Goal: Check status: Check status

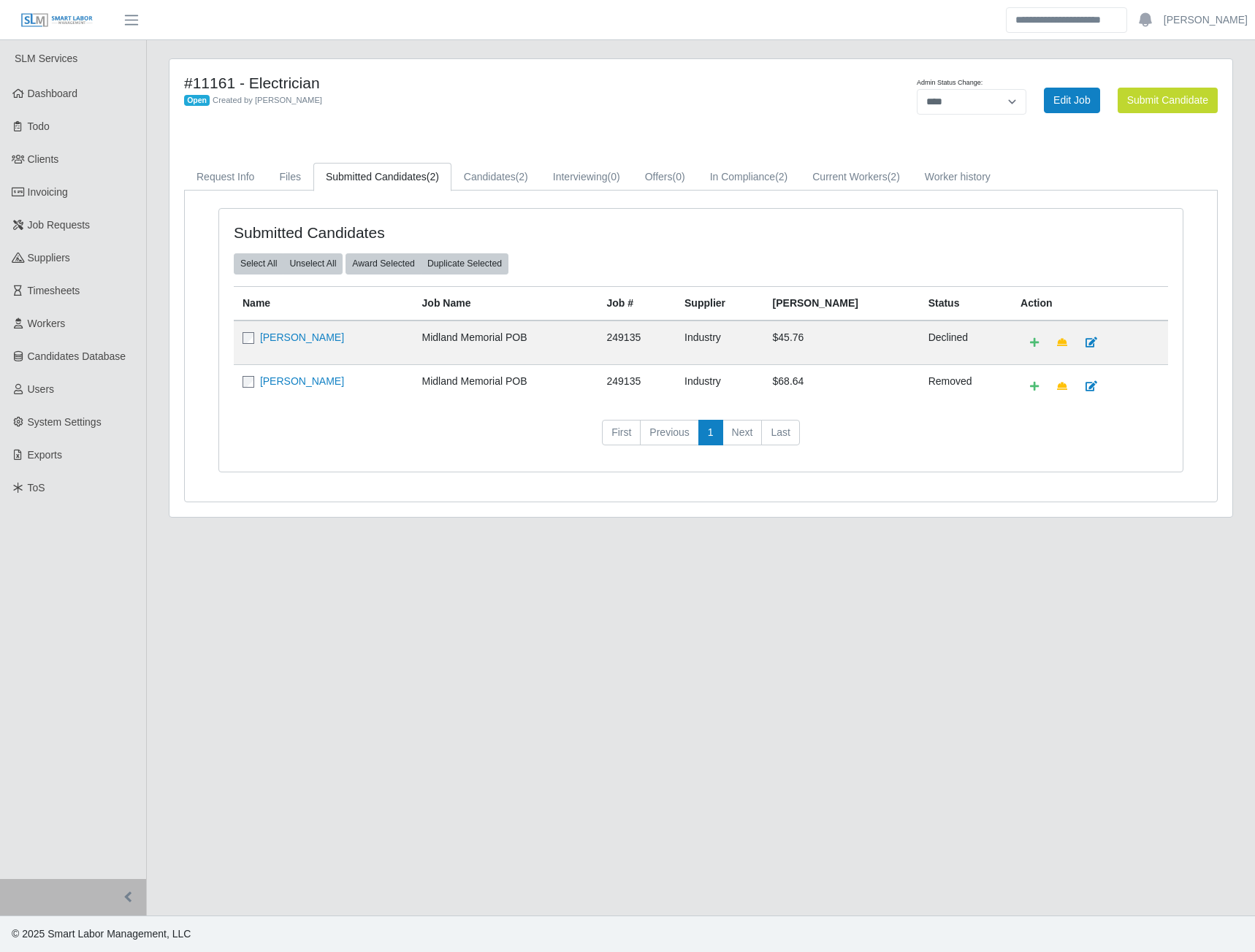
select select "****"
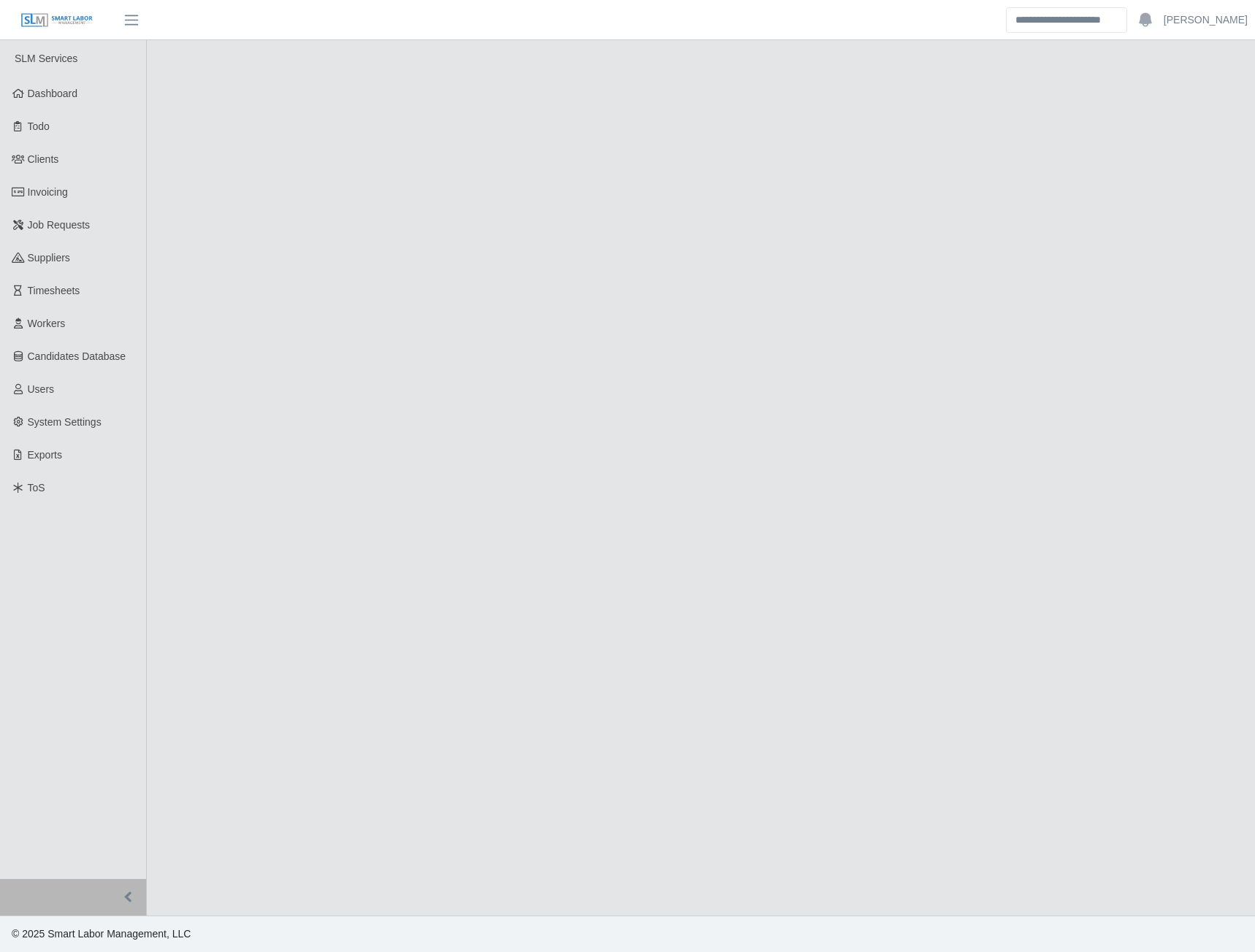
select select "****"
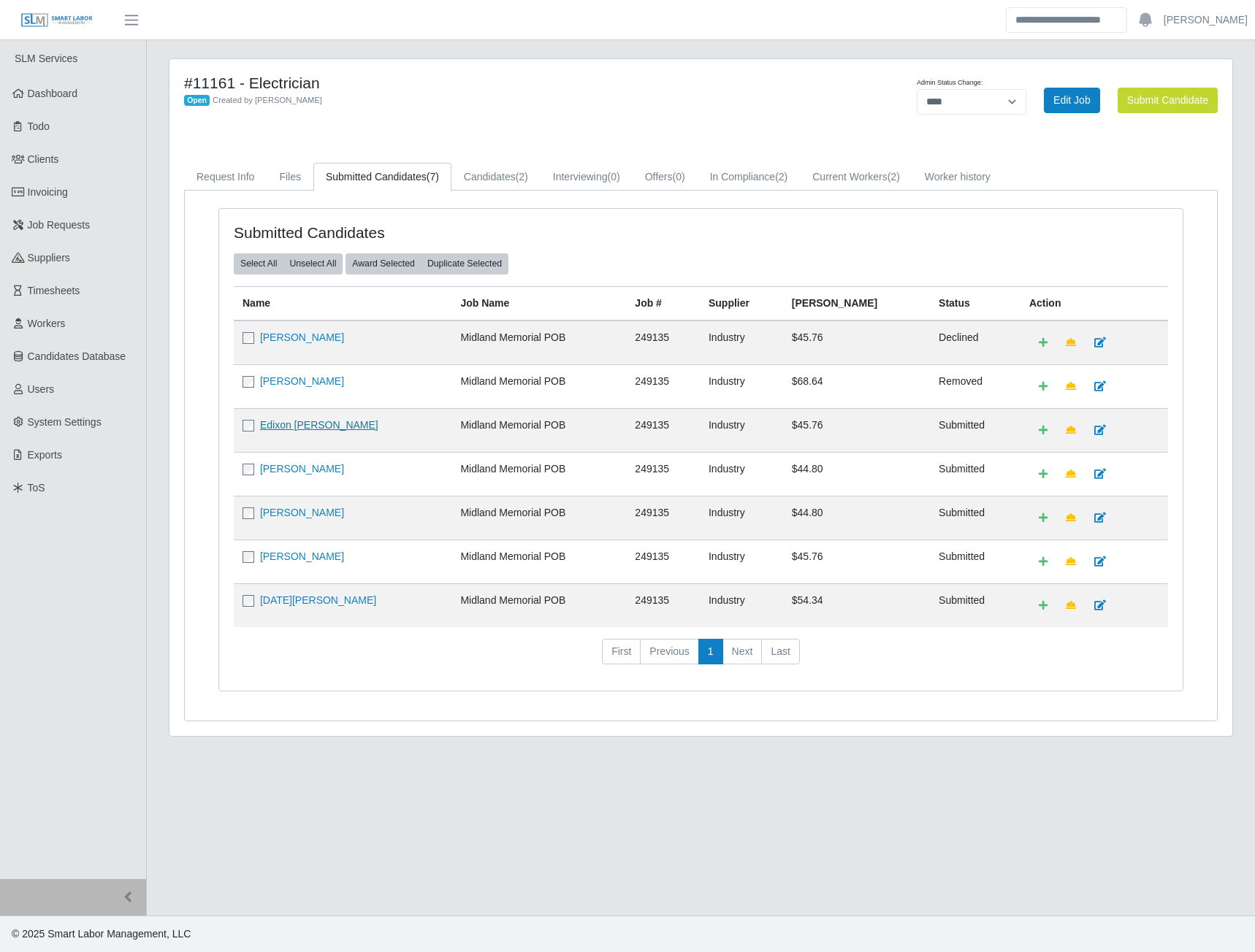
click at [301, 426] on link "Edixon [PERSON_NAME]" at bounding box center [319, 425] width 118 height 11
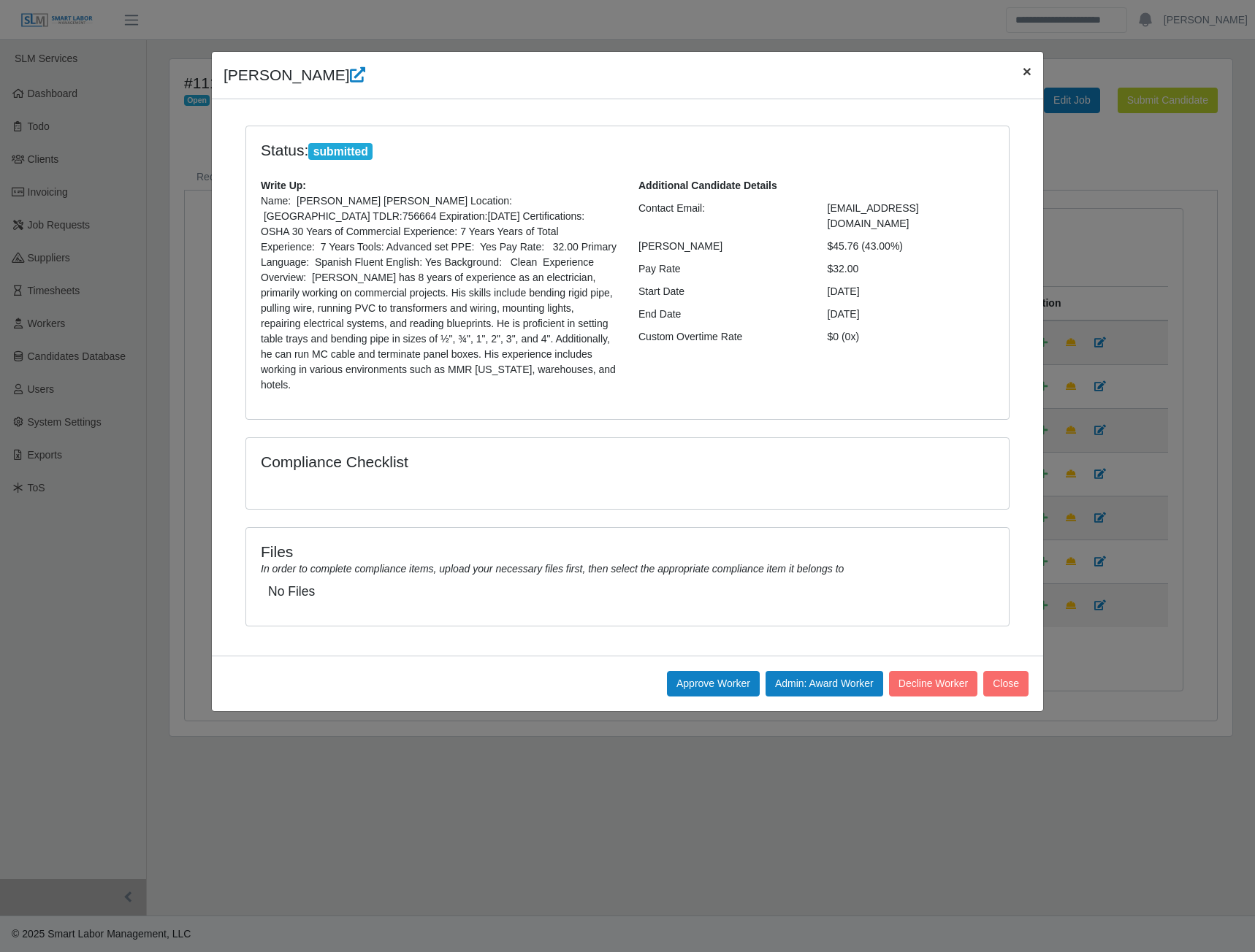
click at [1024, 75] on span "×" at bounding box center [1027, 71] width 9 height 16
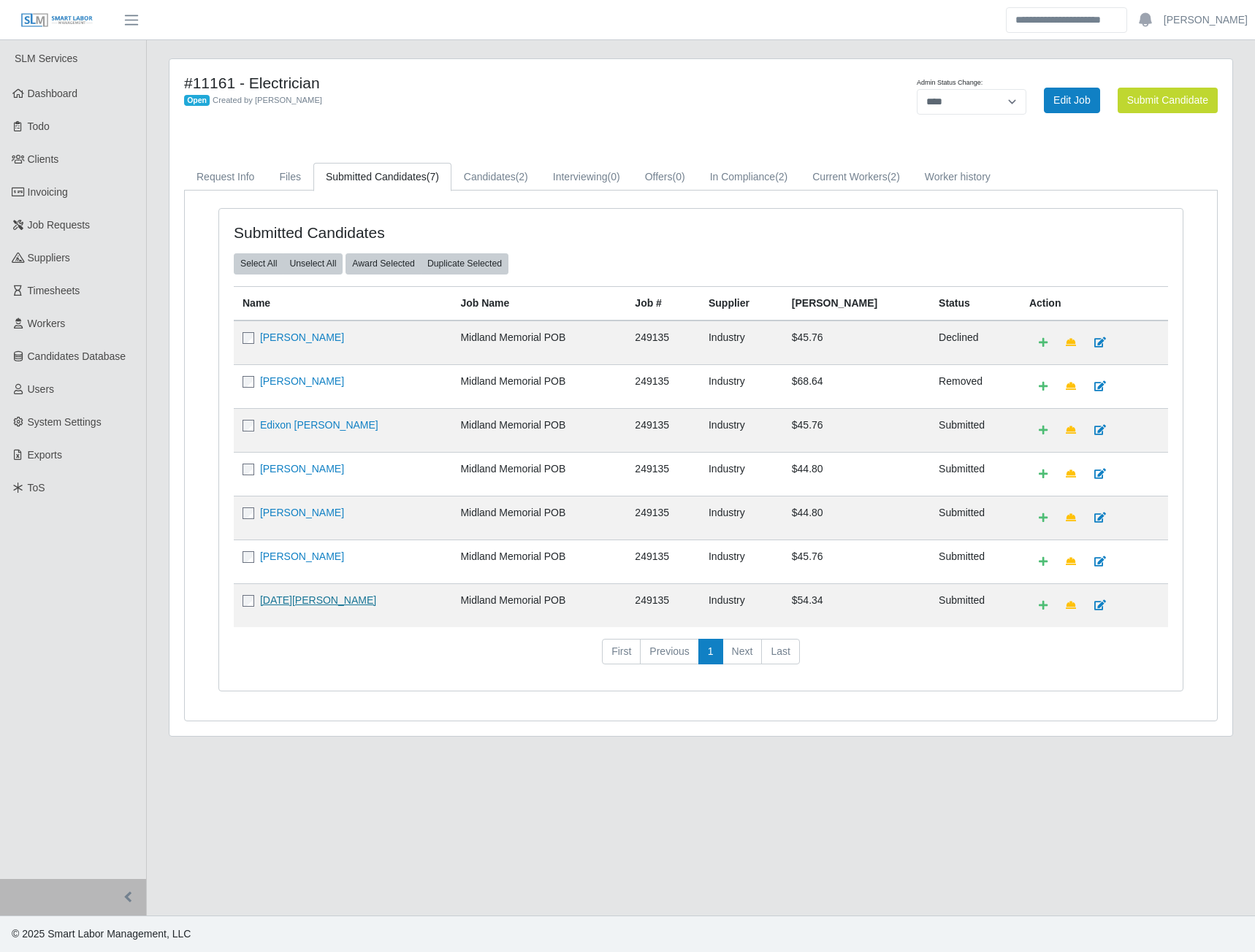
click at [309, 606] on link "Noel Hernandez" at bounding box center [318, 600] width 116 height 11
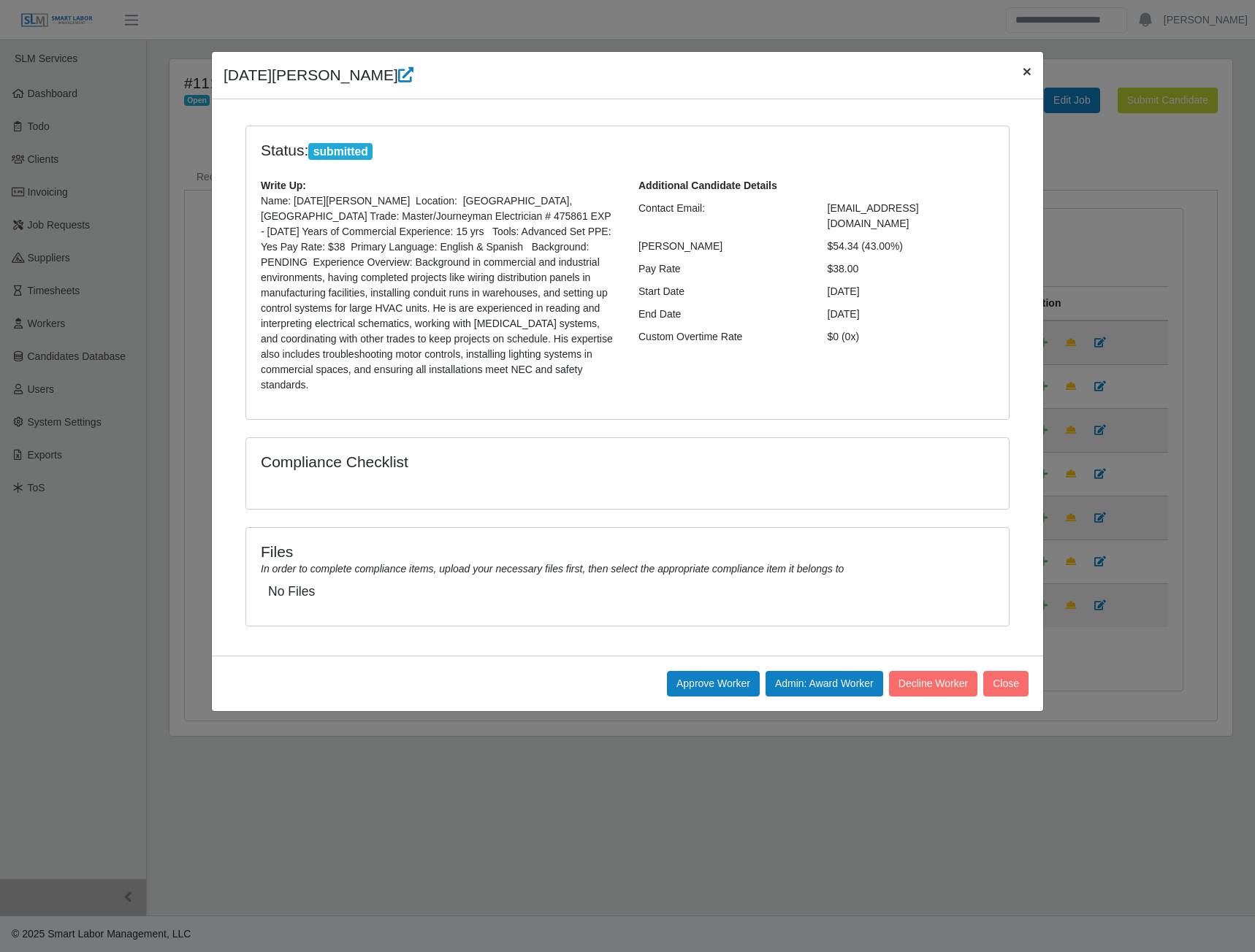
click at [1024, 74] on span "×" at bounding box center [1027, 71] width 9 height 16
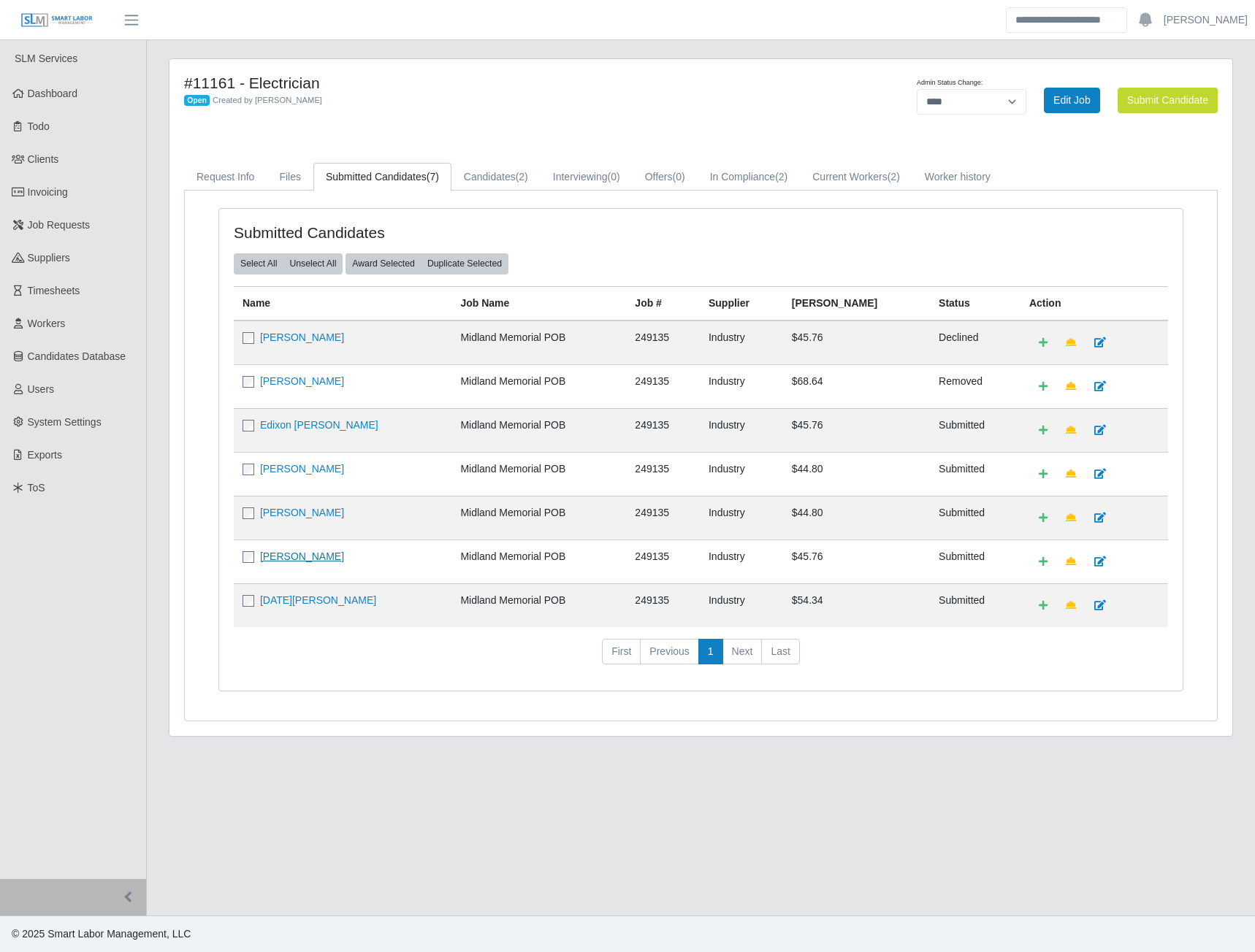
click at [284, 561] on link "Segio Araujo" at bounding box center [302, 556] width 84 height 11
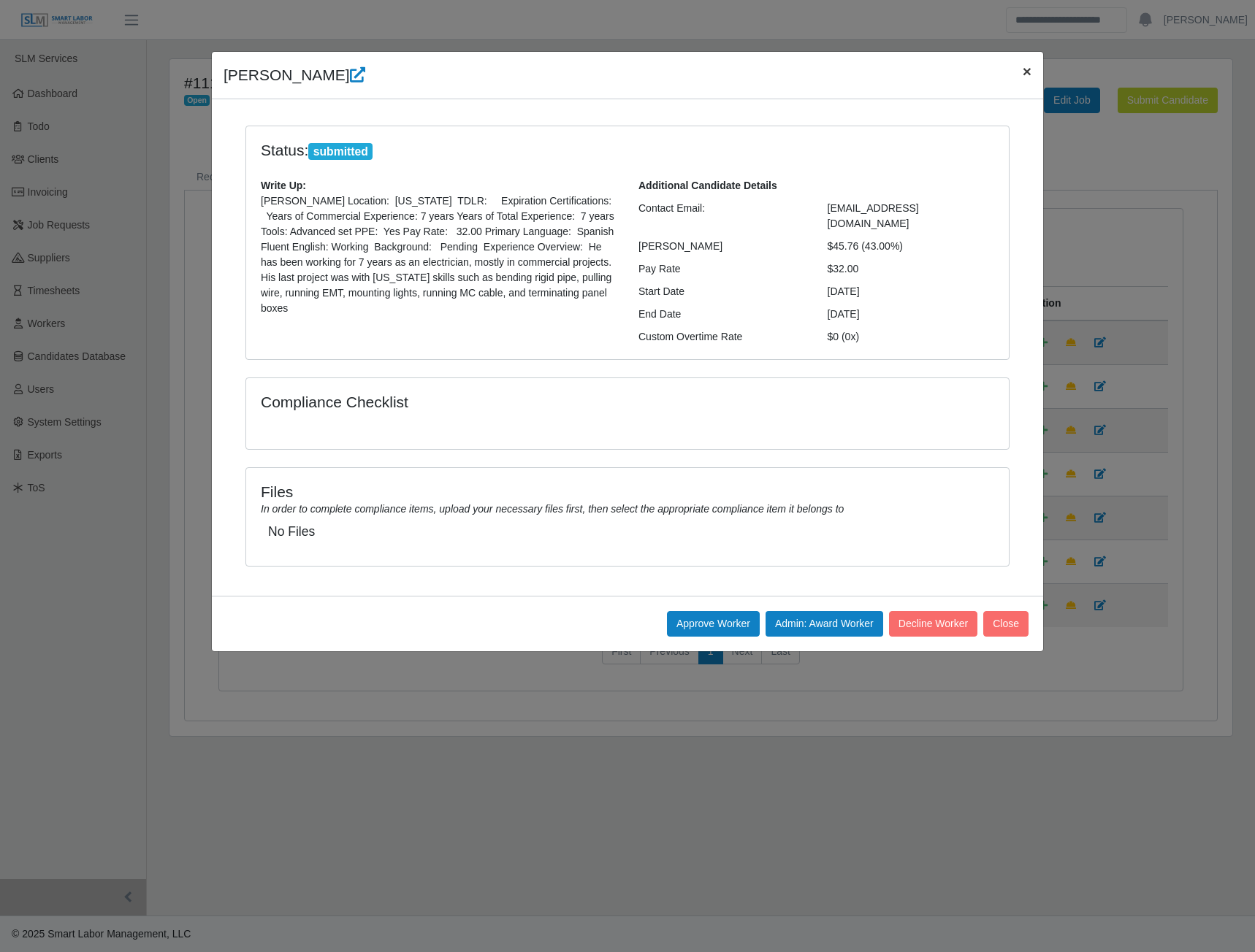
click at [1031, 71] on button "×" at bounding box center [1027, 71] width 32 height 39
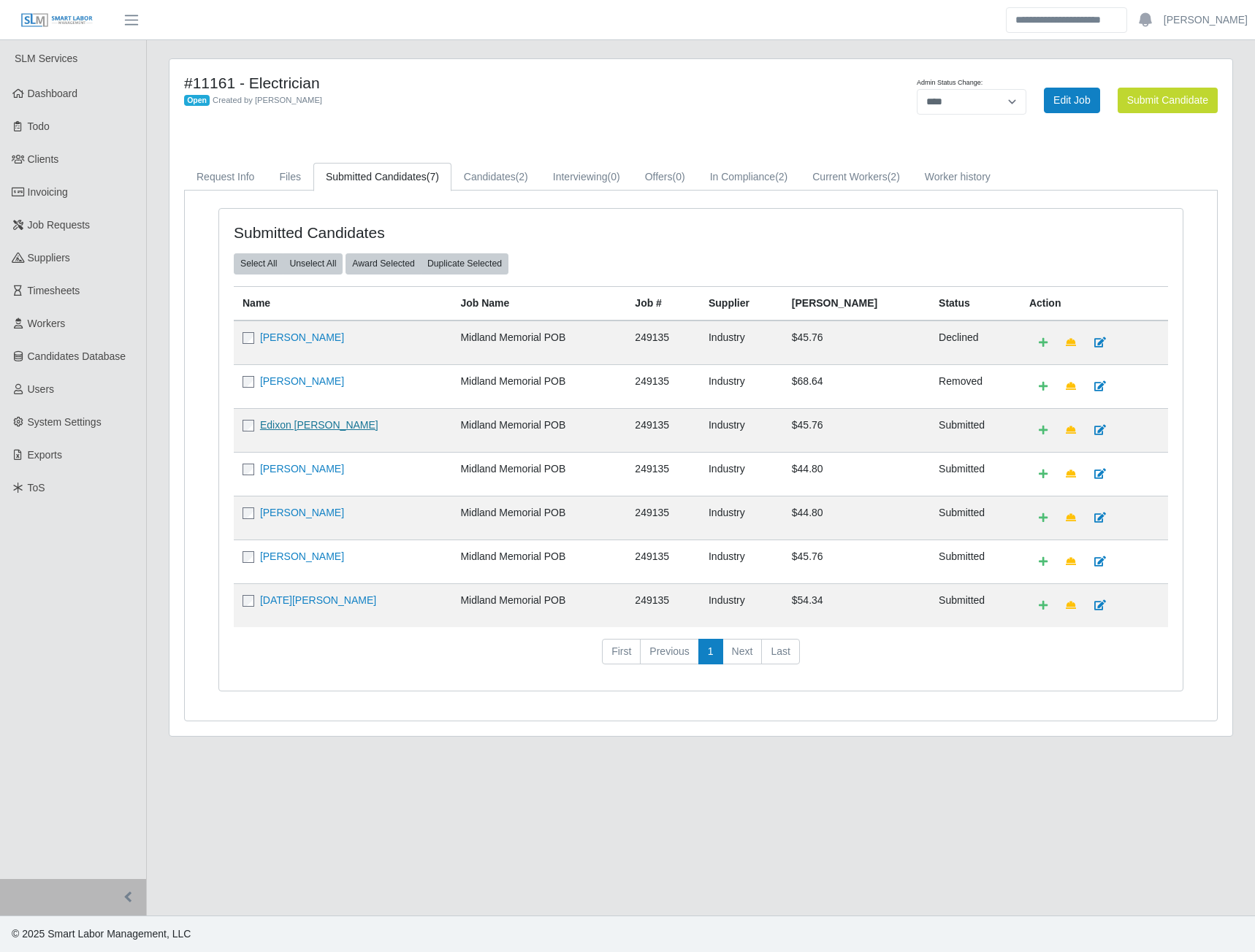
click at [307, 427] on link "Edixon [PERSON_NAME]" at bounding box center [319, 425] width 118 height 11
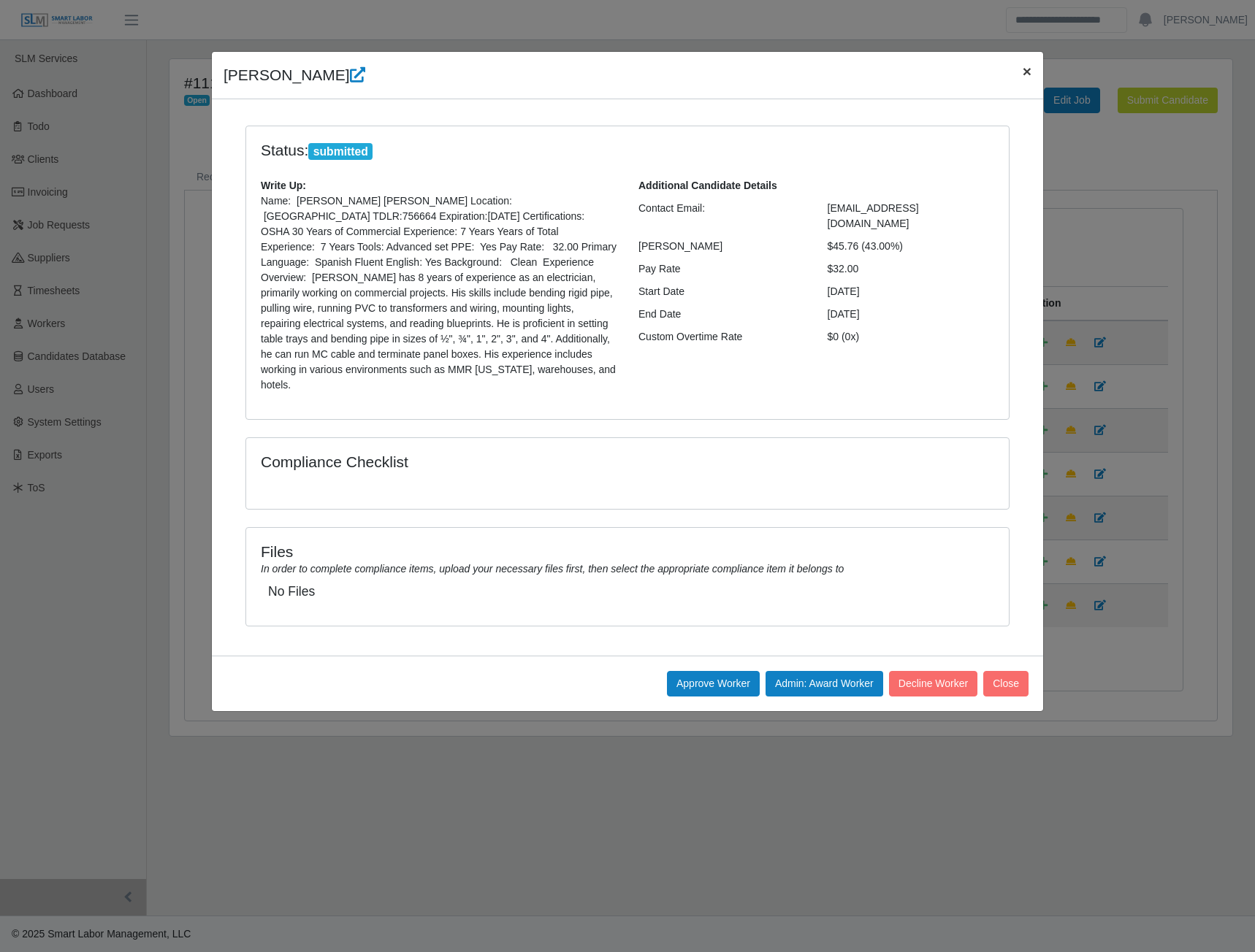
click at [1024, 70] on span "×" at bounding box center [1027, 71] width 9 height 16
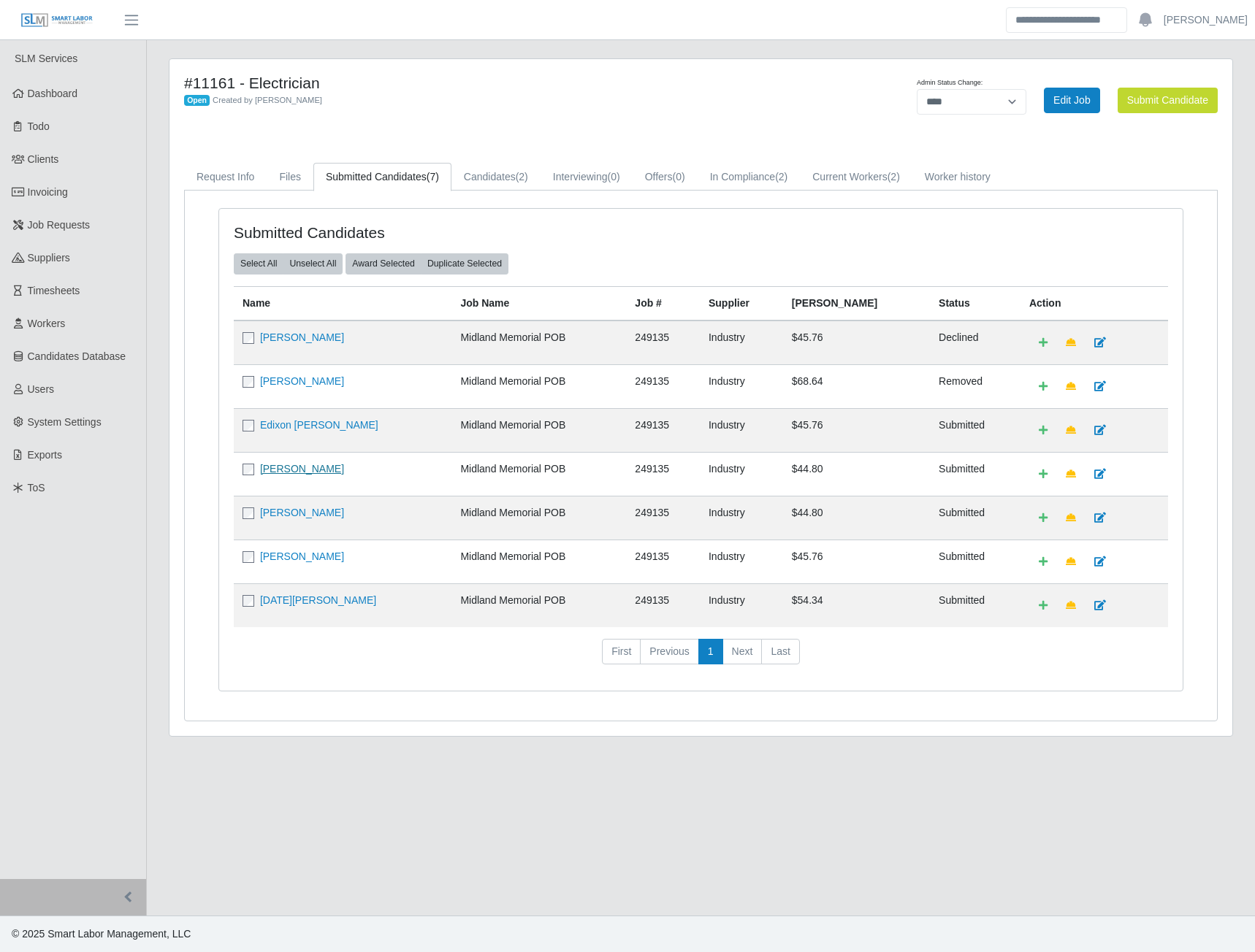
click at [291, 470] on link "Donny J Parra" at bounding box center [302, 469] width 84 height 11
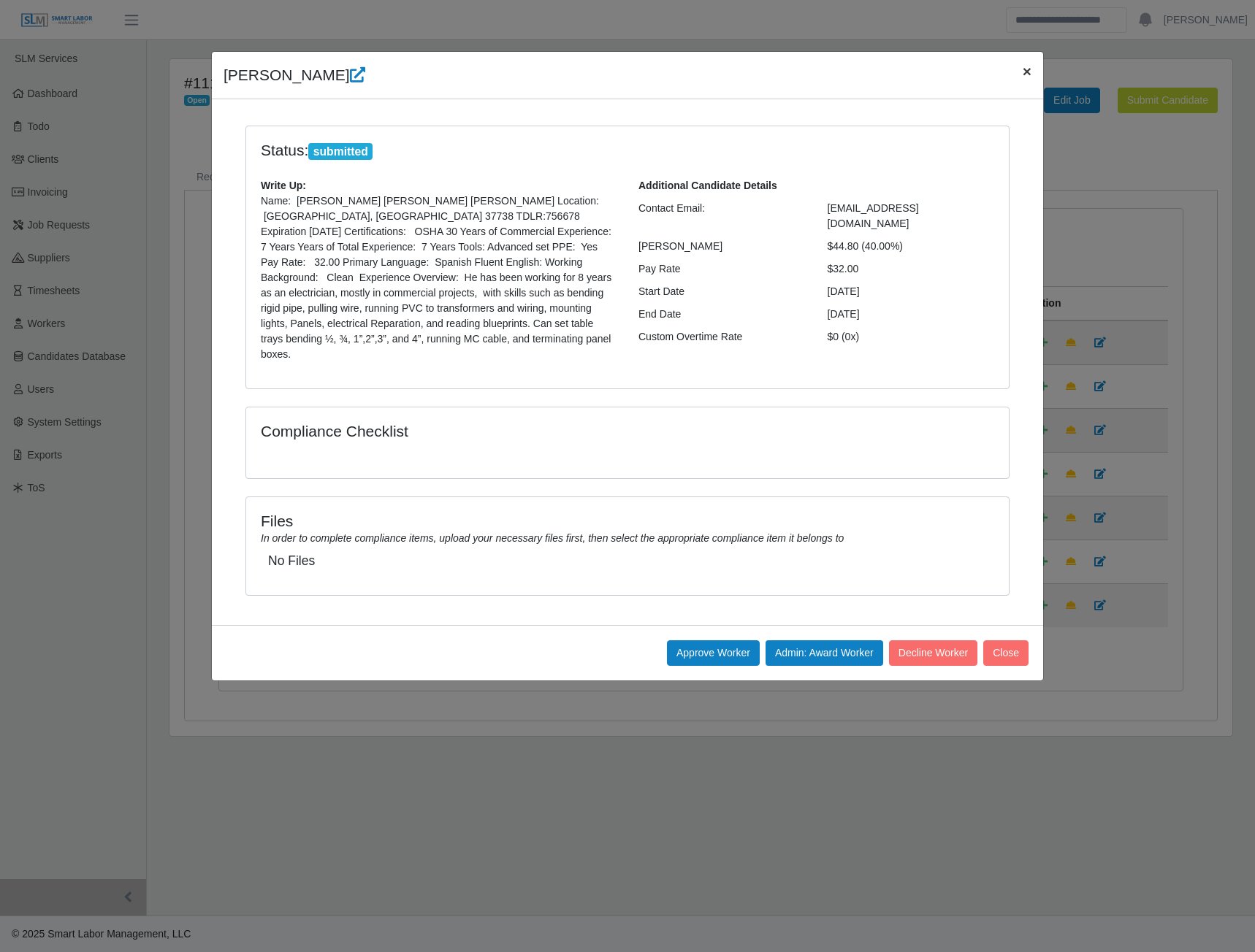
click at [1023, 71] on span "×" at bounding box center [1027, 71] width 9 height 16
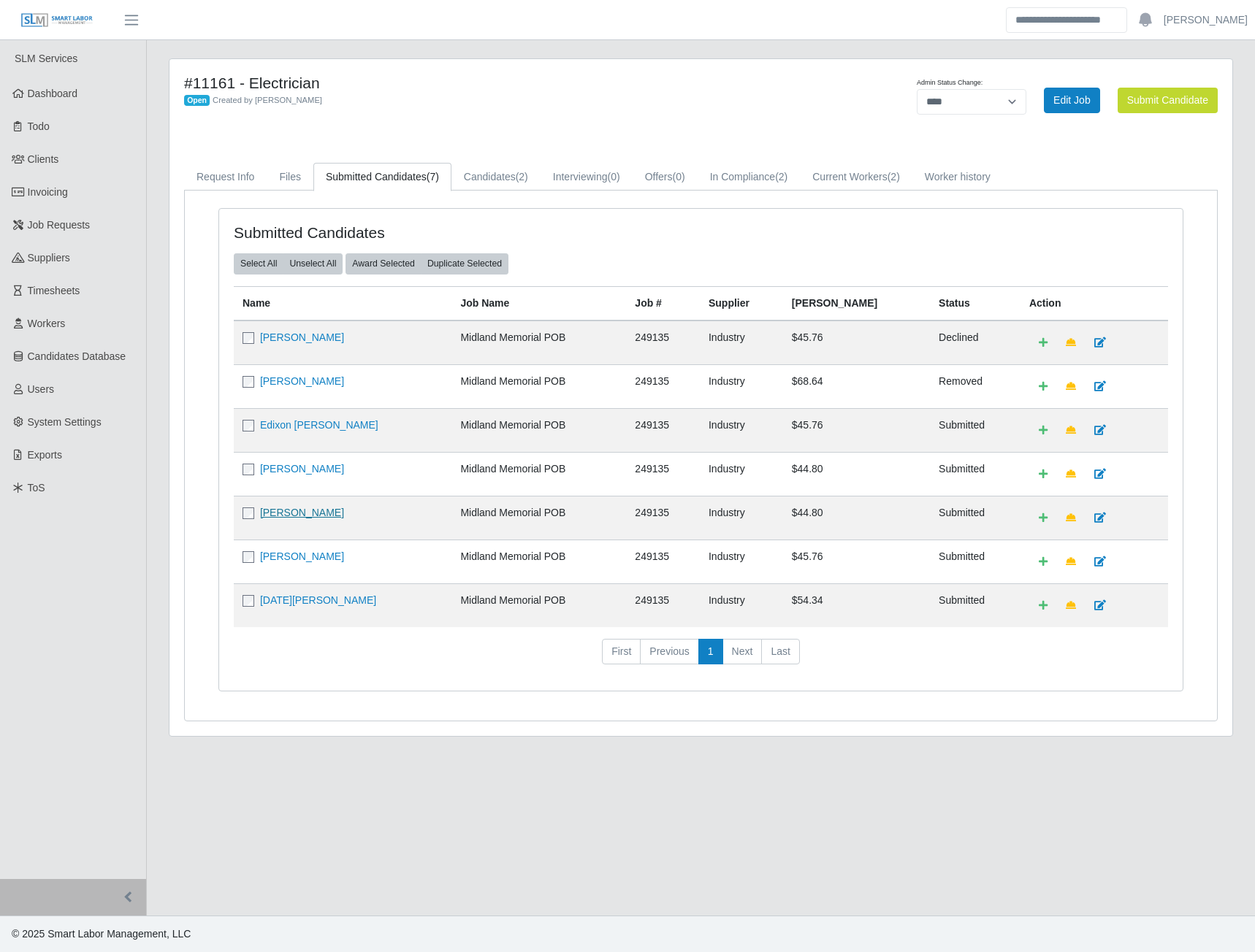
click at [310, 510] on link "Arnoldo Jose Briceno" at bounding box center [302, 513] width 84 height 11
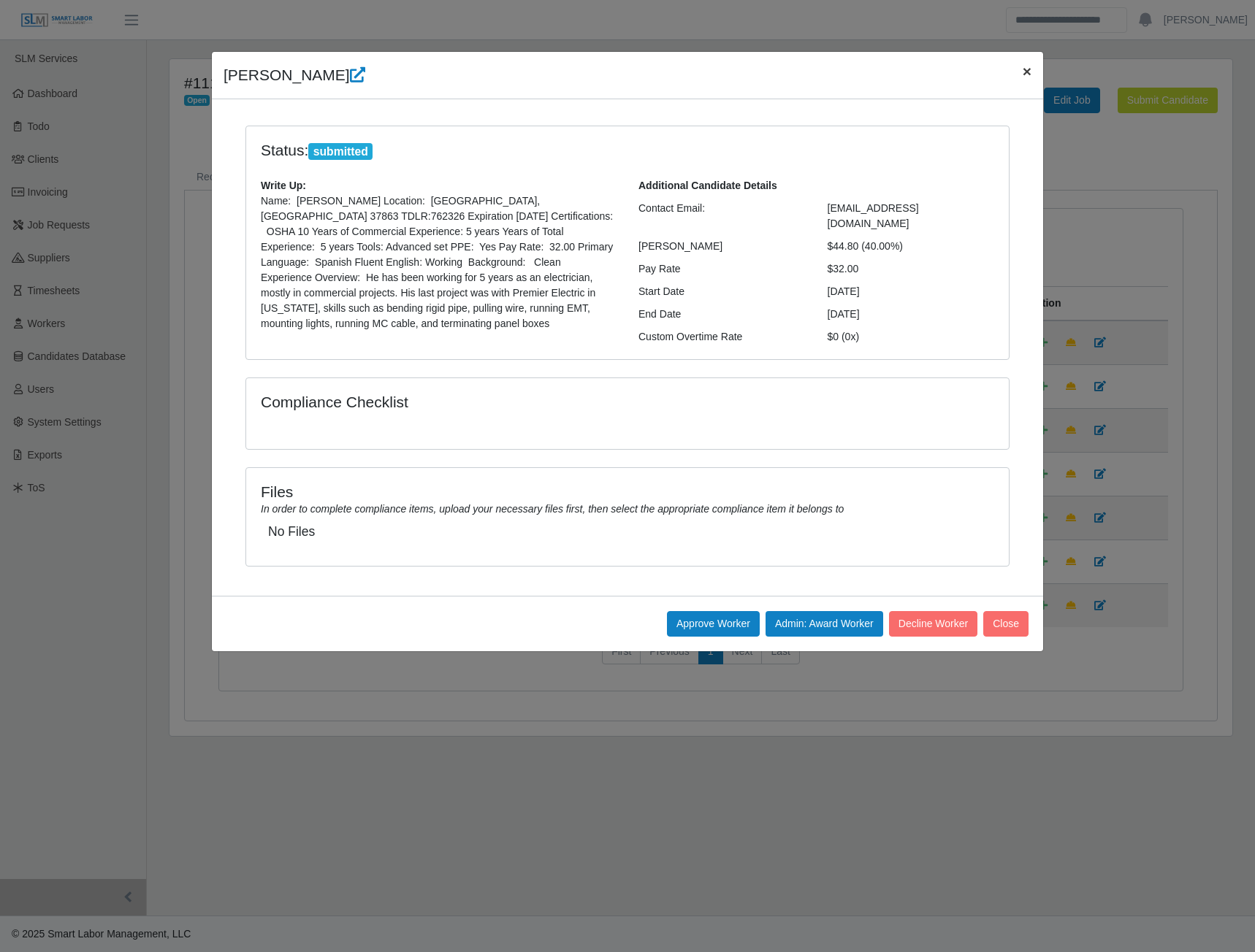
click at [1024, 67] on span "×" at bounding box center [1027, 71] width 9 height 16
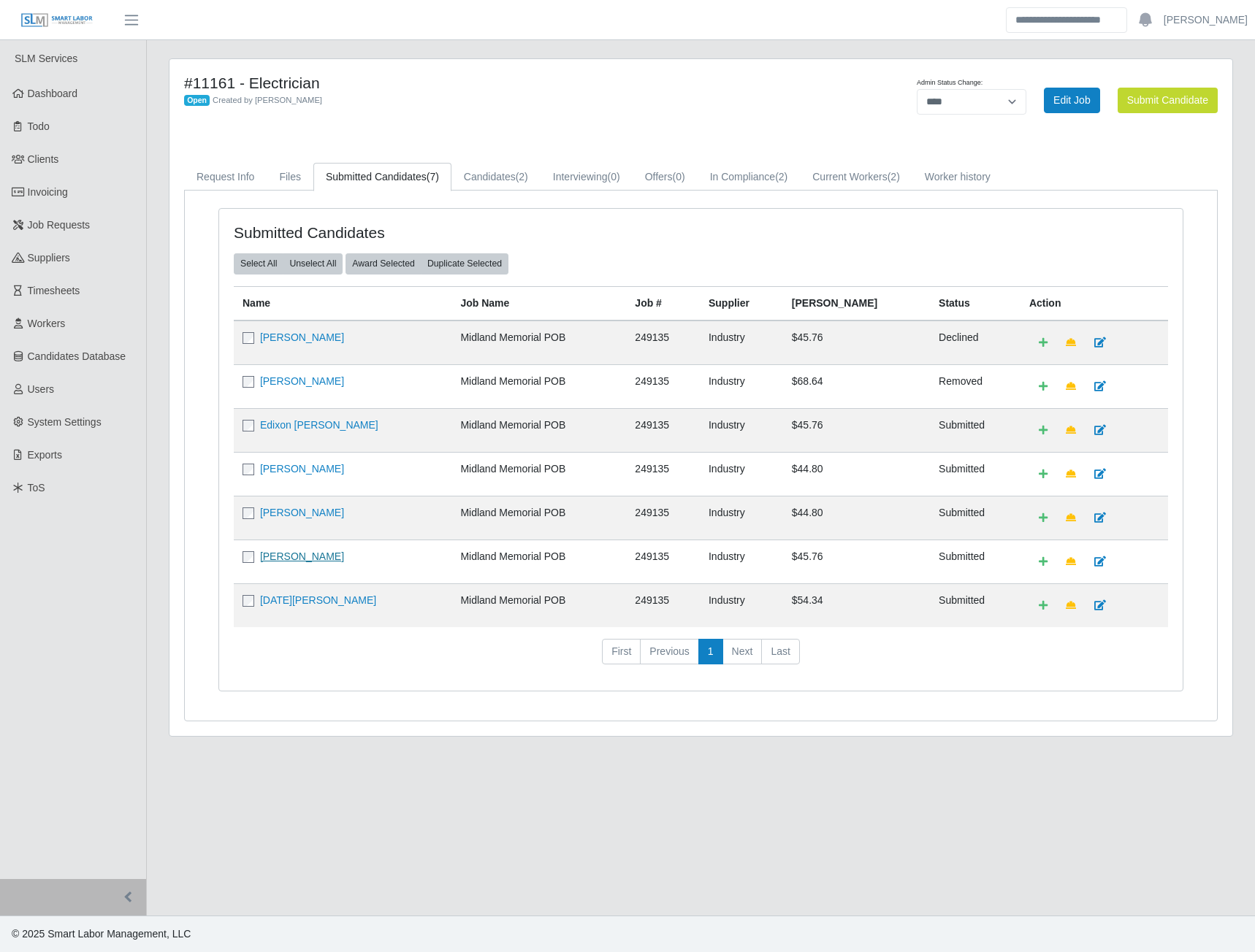
click at [286, 559] on link "Segio Araujo" at bounding box center [302, 556] width 84 height 11
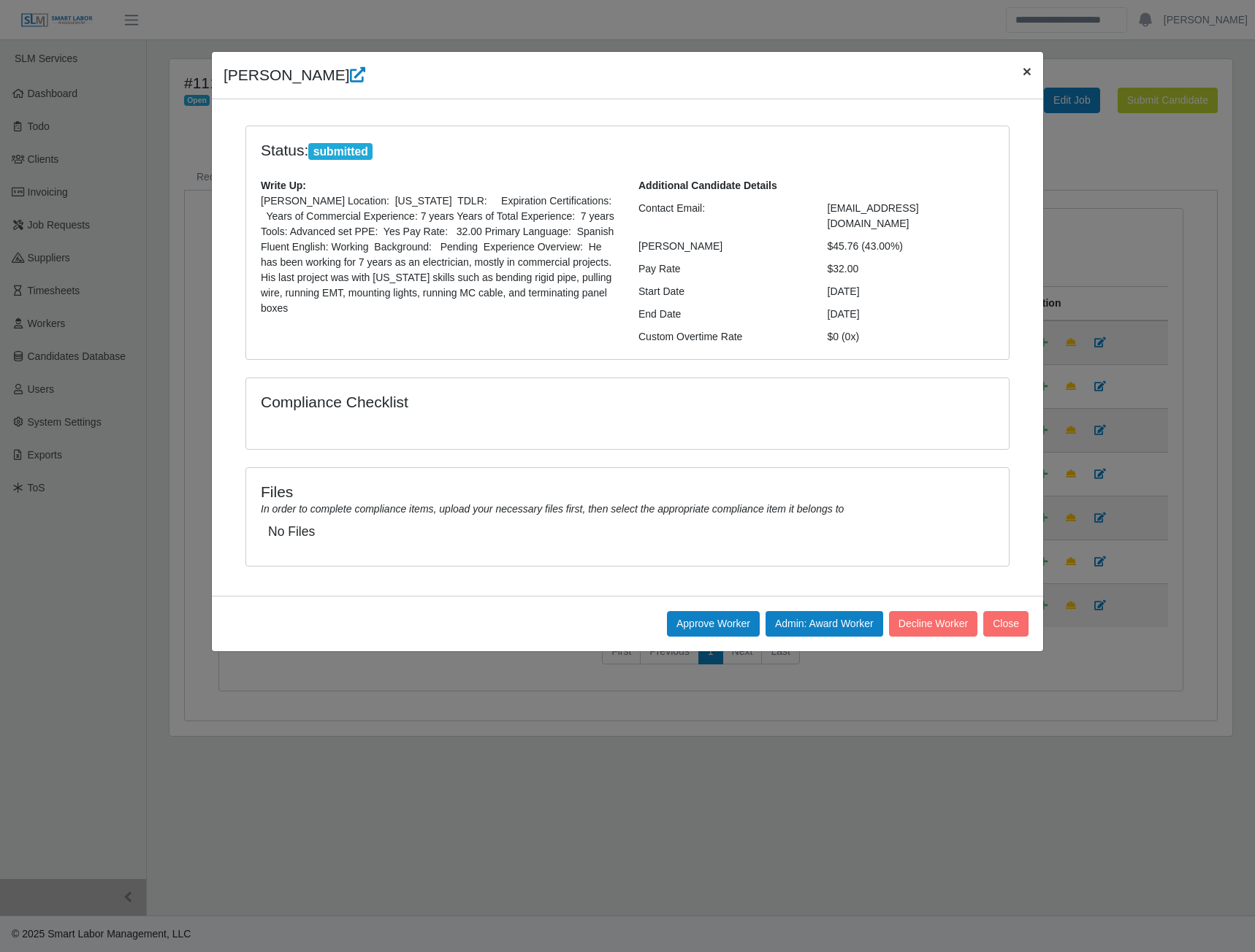
click at [1024, 73] on span "×" at bounding box center [1027, 71] width 9 height 16
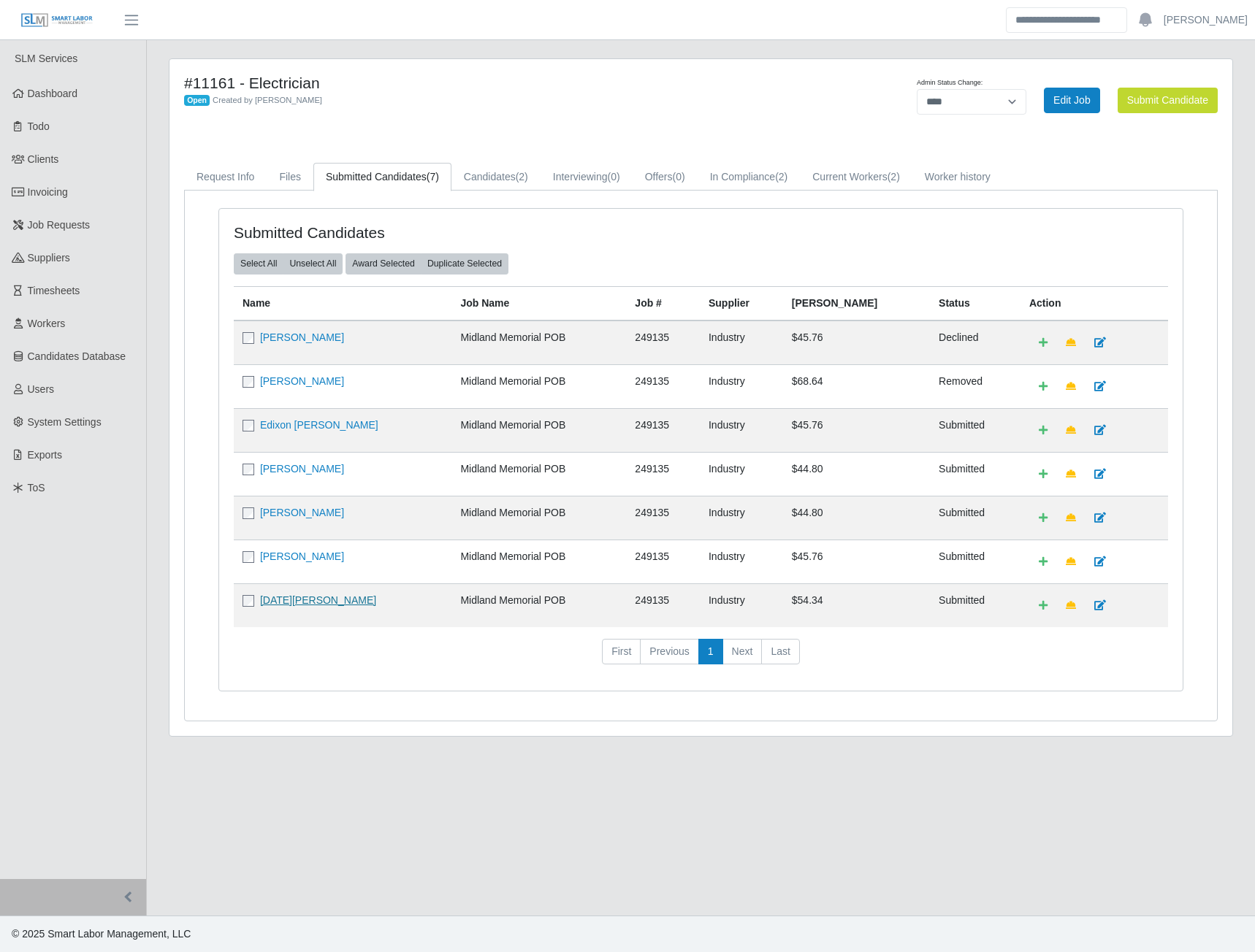
click at [290, 604] on link "Noel Hernandez" at bounding box center [318, 600] width 116 height 11
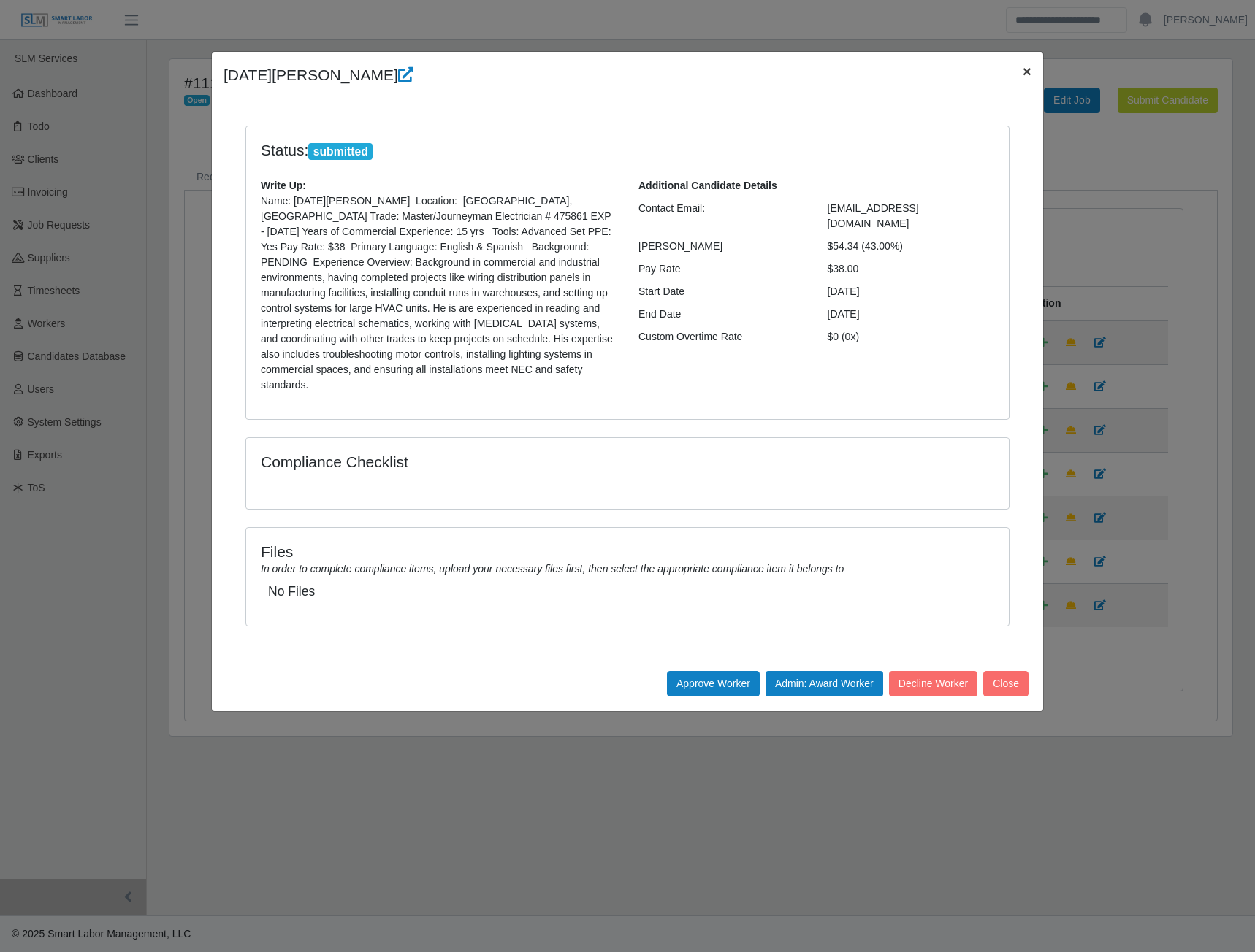
click at [1024, 70] on span "×" at bounding box center [1027, 71] width 9 height 16
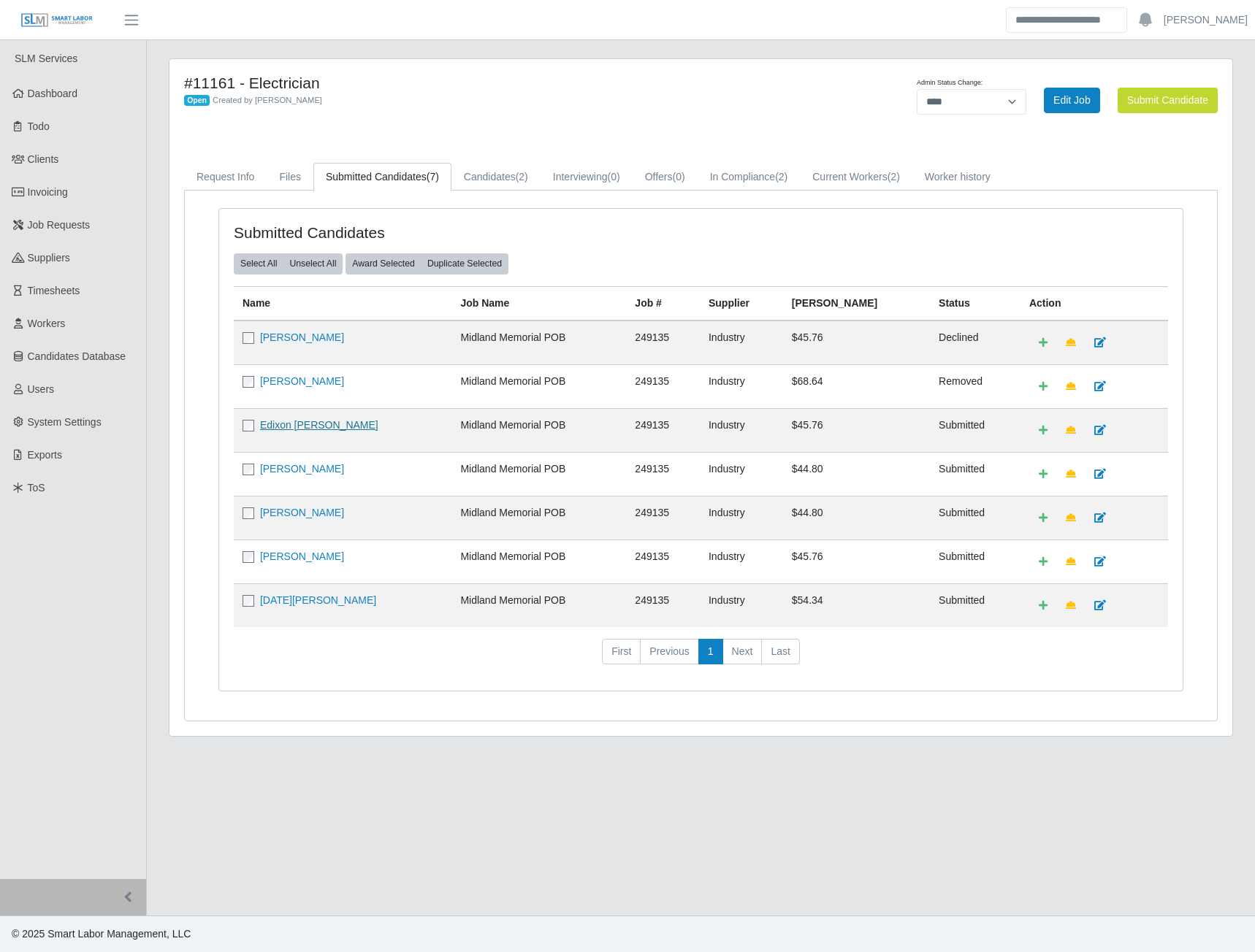
click at [298, 423] on link "Edixon [PERSON_NAME]" at bounding box center [319, 425] width 118 height 11
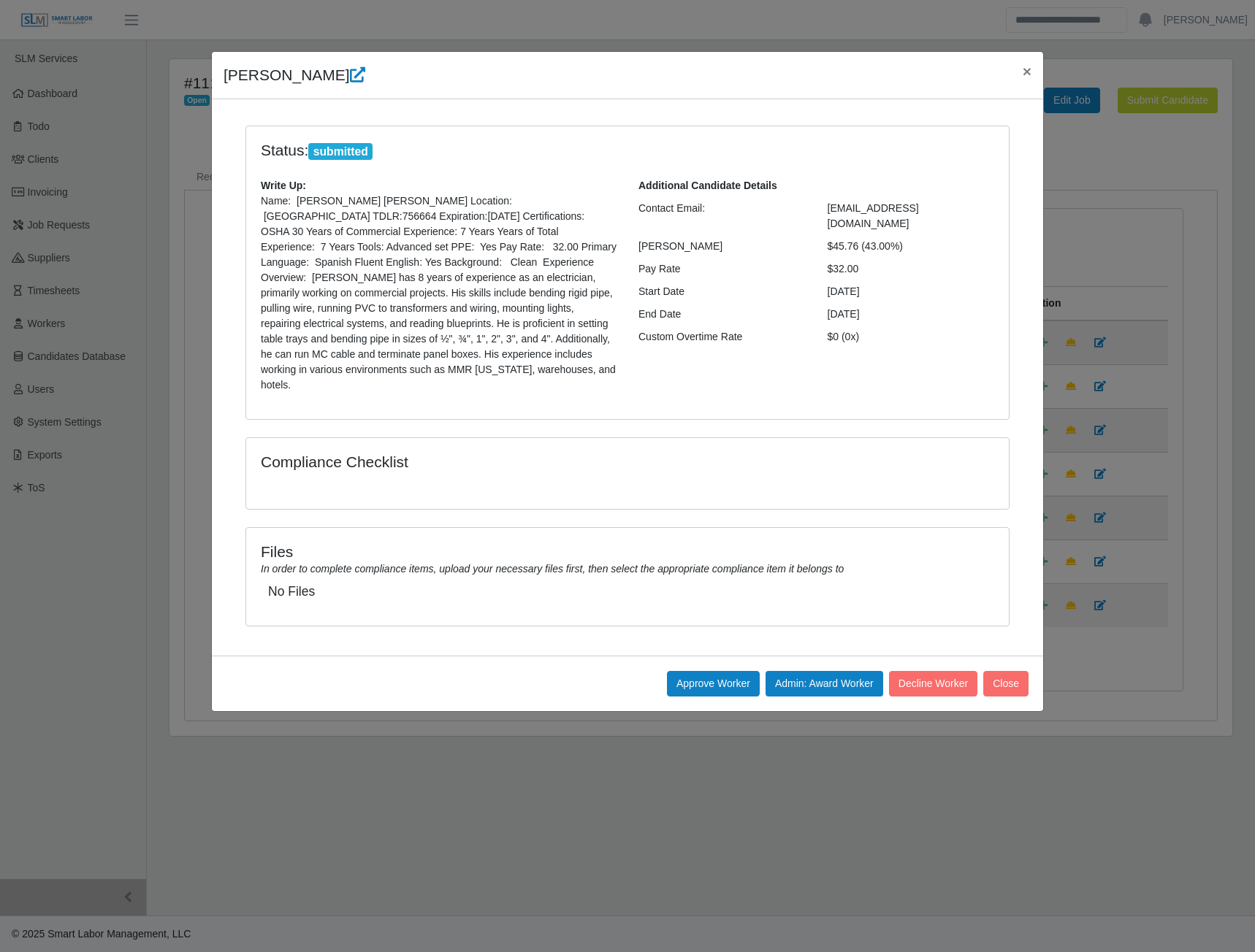
click at [350, 77] on icon at bounding box center [357, 75] width 16 height 16
click at [350, 74] on icon at bounding box center [357, 75] width 16 height 16
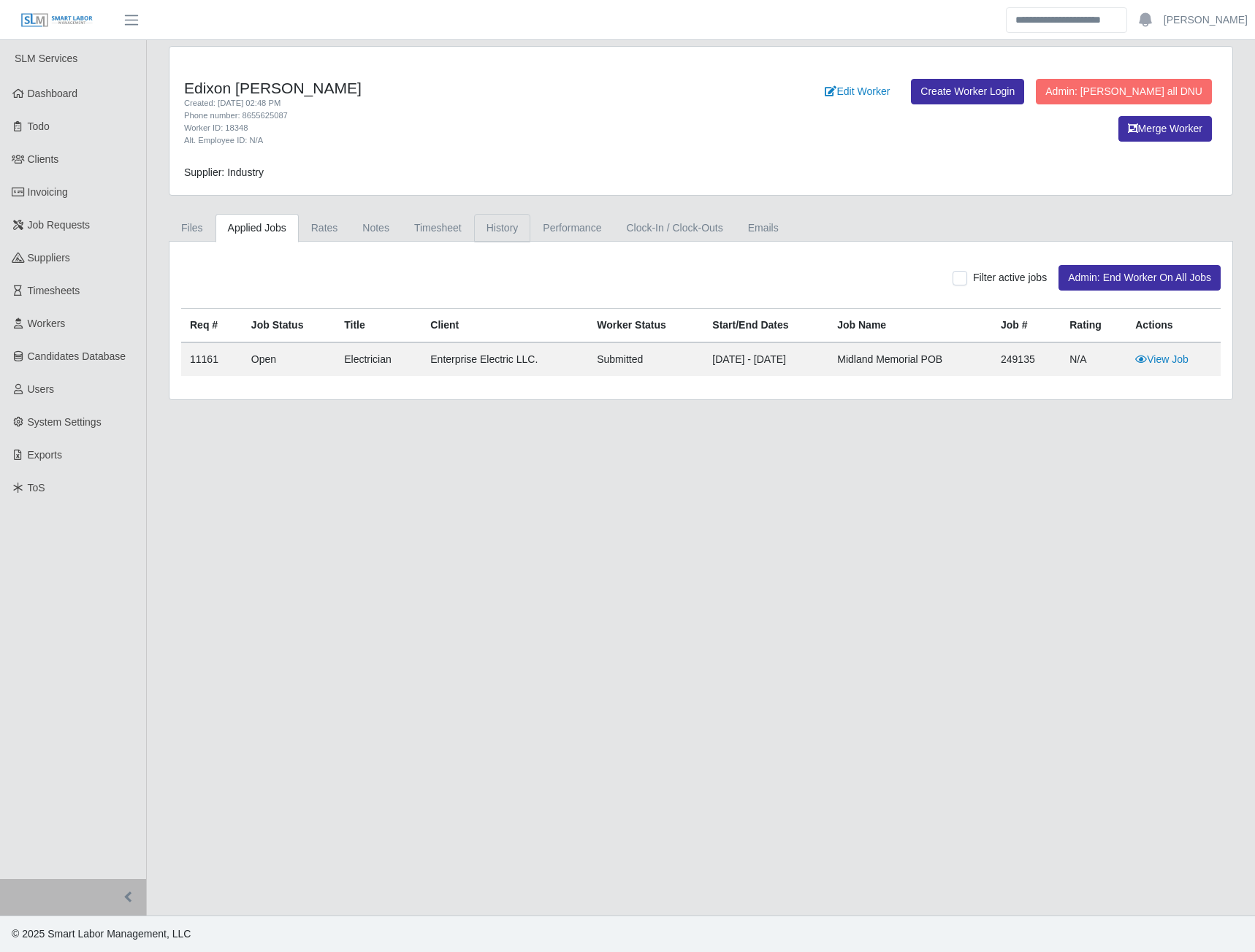
click at [507, 227] on link "History" at bounding box center [502, 228] width 57 height 29
